Goal: Navigation & Orientation: Find specific page/section

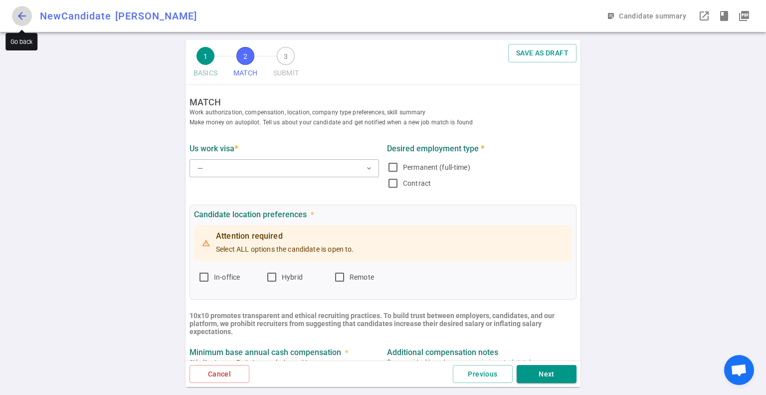
click at [23, 11] on span "arrow_back" at bounding box center [22, 16] width 12 height 12
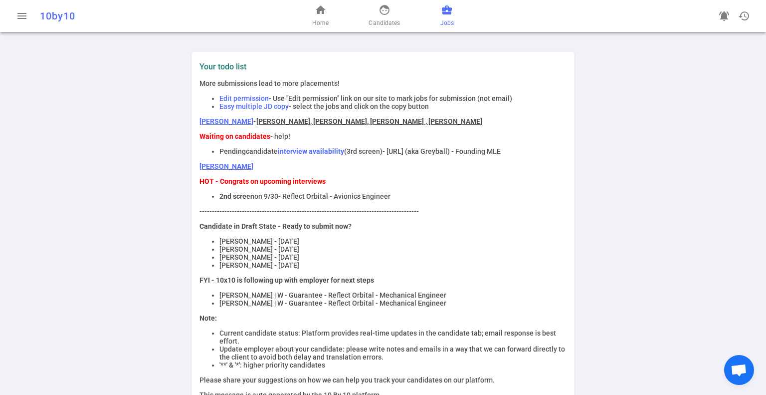
click at [451, 18] on span "Jobs" at bounding box center [446, 23] width 13 height 10
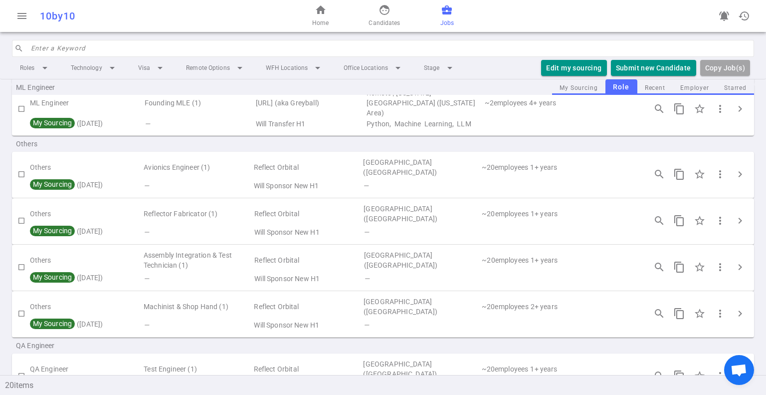
scroll to position [428, 0]
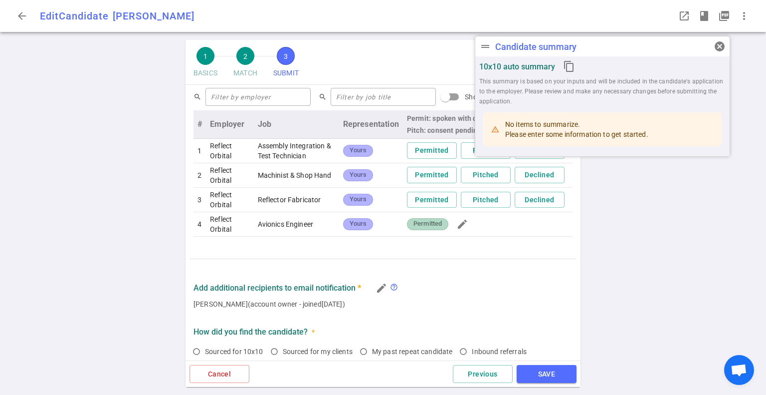
scroll to position [406, 0]
